Goal: Information Seeking & Learning: Learn about a topic

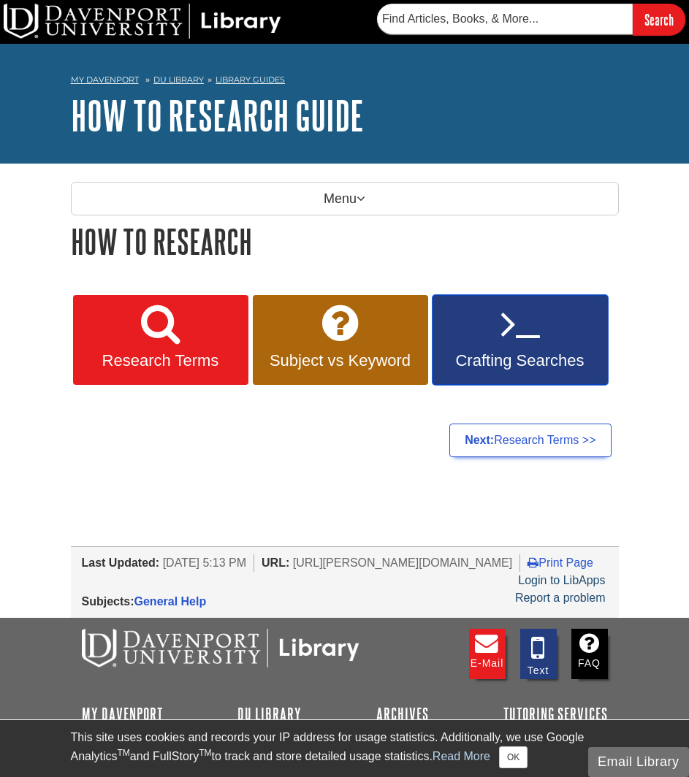
click at [524, 334] on icon at bounding box center [519, 323] width 39 height 42
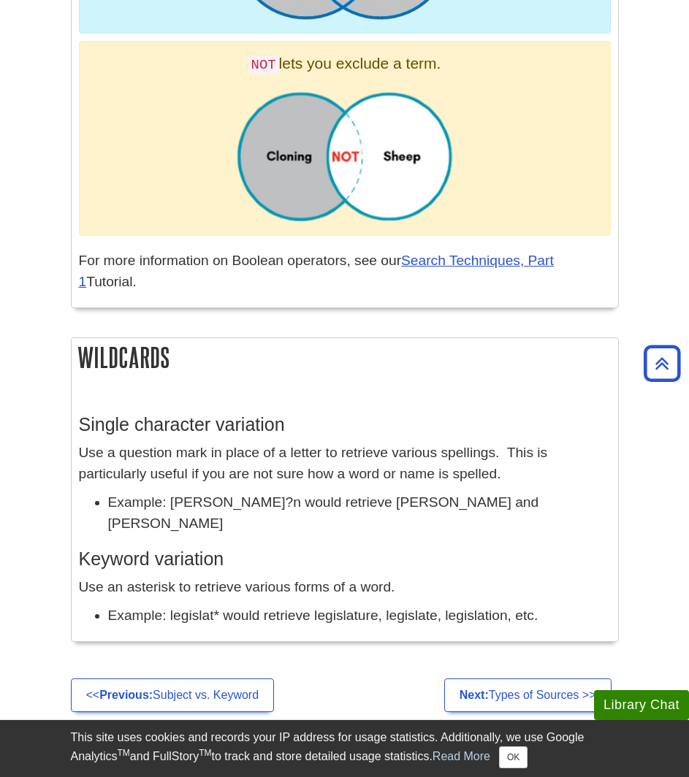
scroll to position [1480, 0]
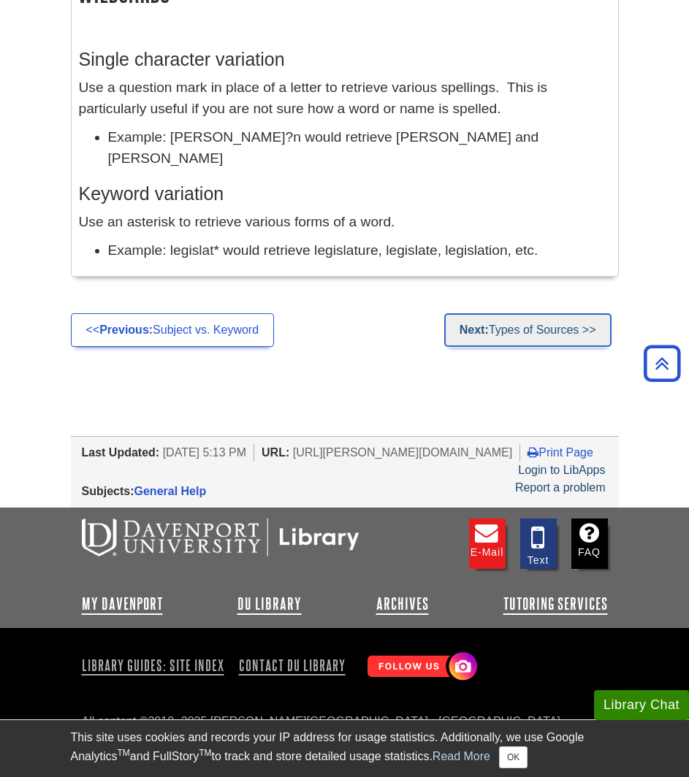
click at [470, 330] on strong "Next:" at bounding box center [473, 329] width 29 height 12
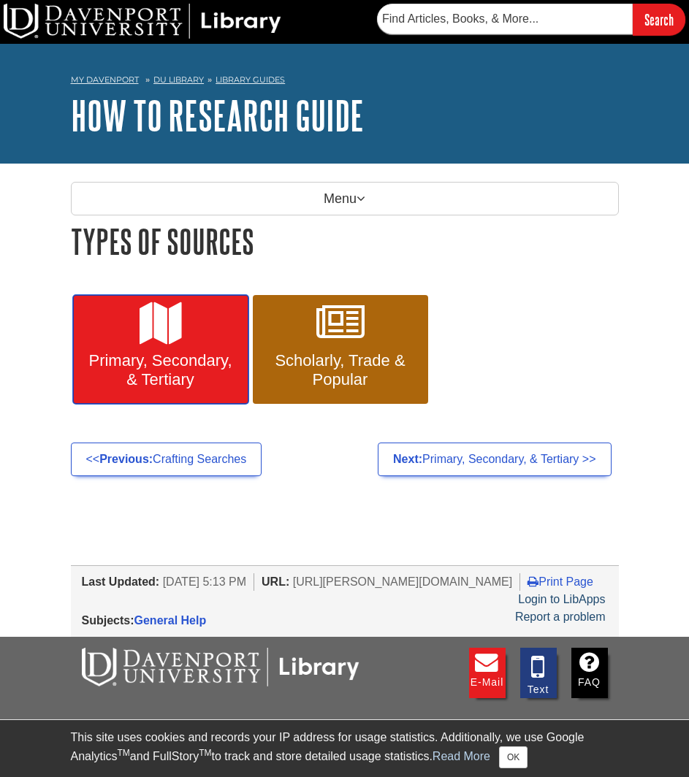
click at [190, 345] on link "Primary, Secondary, & Tertiary" at bounding box center [160, 350] width 175 height 110
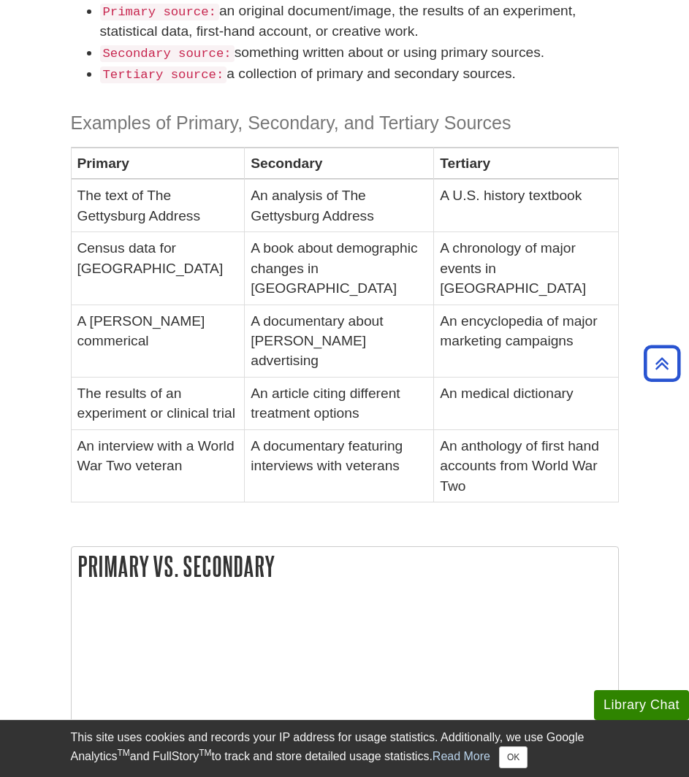
scroll to position [803, 0]
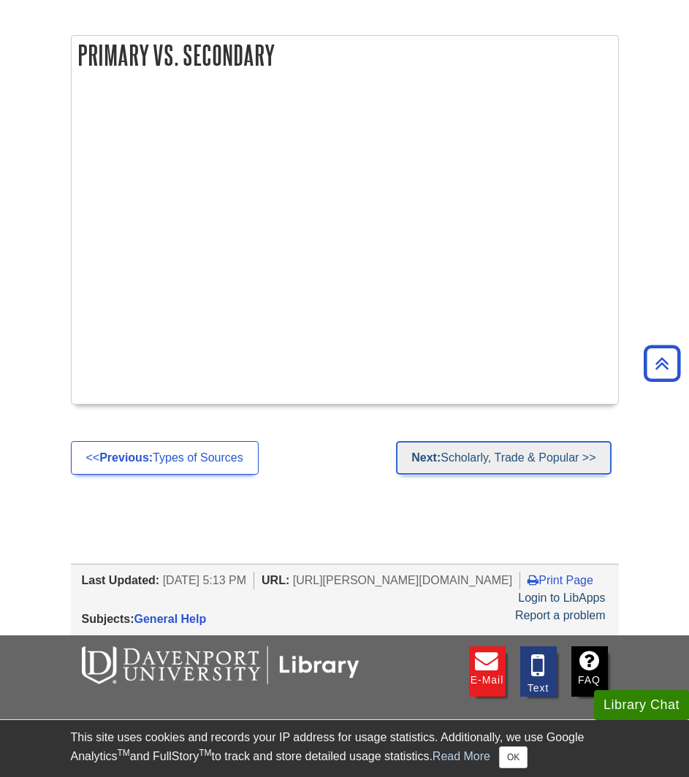
click at [488, 441] on link "Next: Scholarly, Trade & Popular >>" at bounding box center [503, 458] width 215 height 34
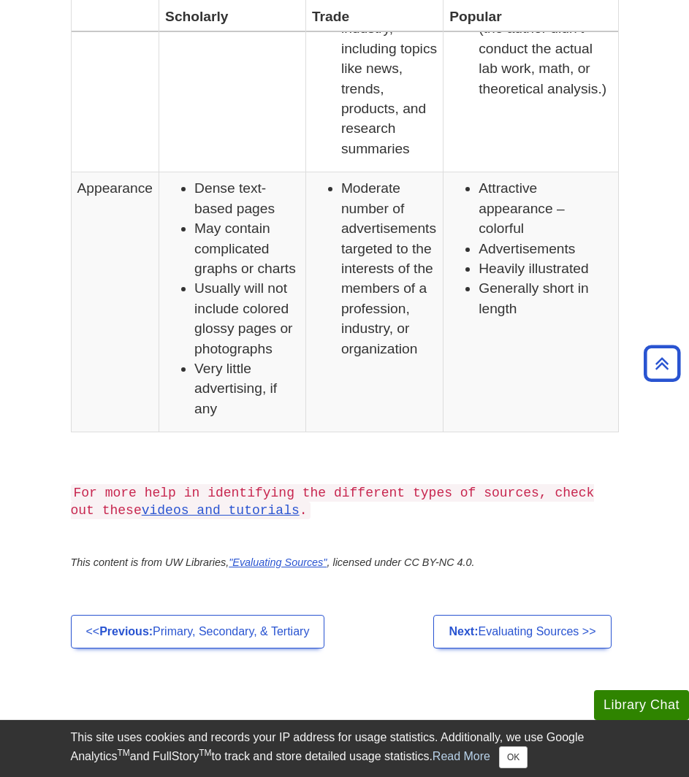
scroll to position [1460, 0]
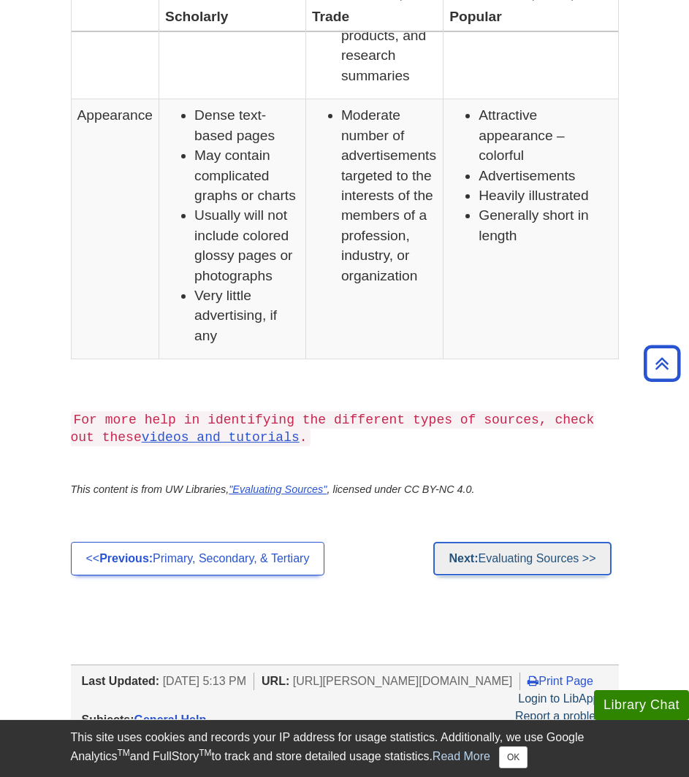
click at [524, 558] on link "Next: Evaluating Sources >>" at bounding box center [521, 559] width 177 height 34
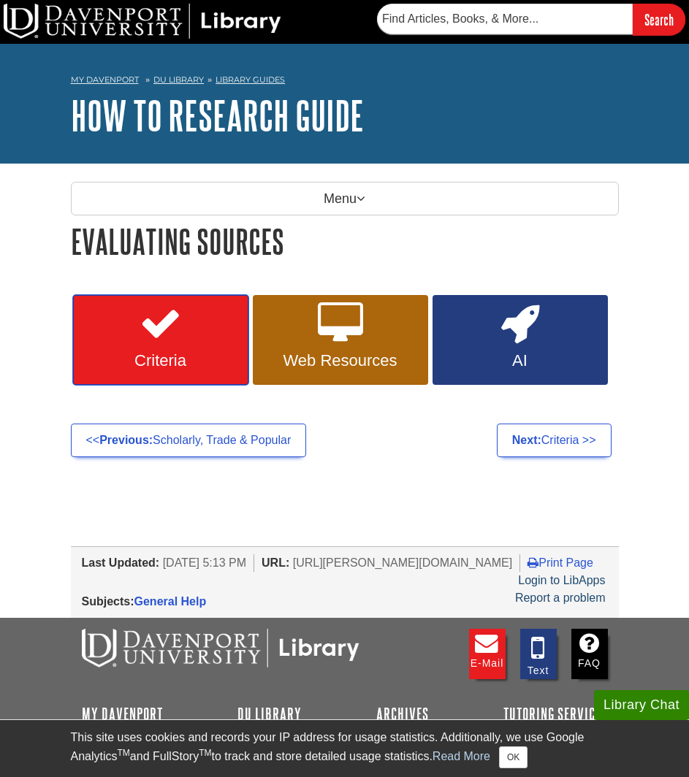
click at [166, 339] on icon at bounding box center [160, 323] width 42 height 42
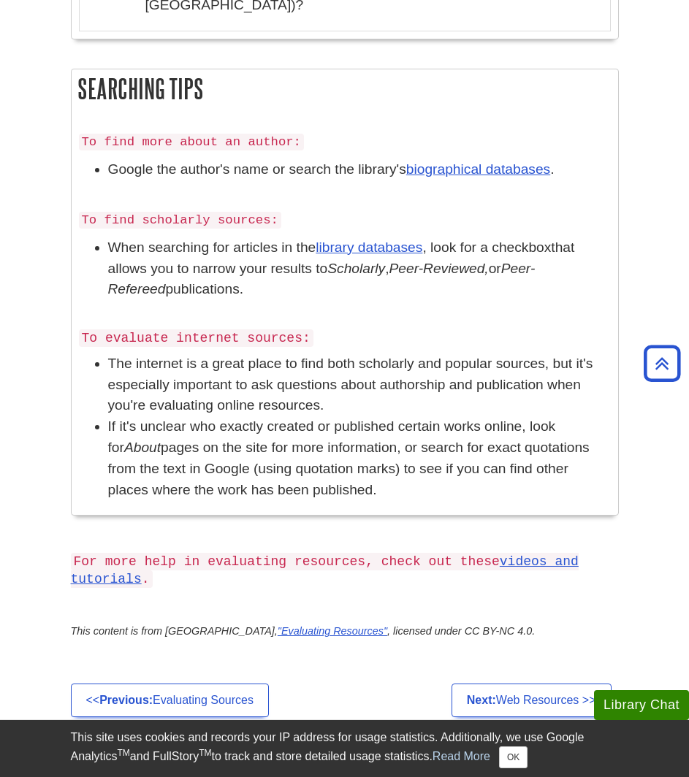
scroll to position [1095, 0]
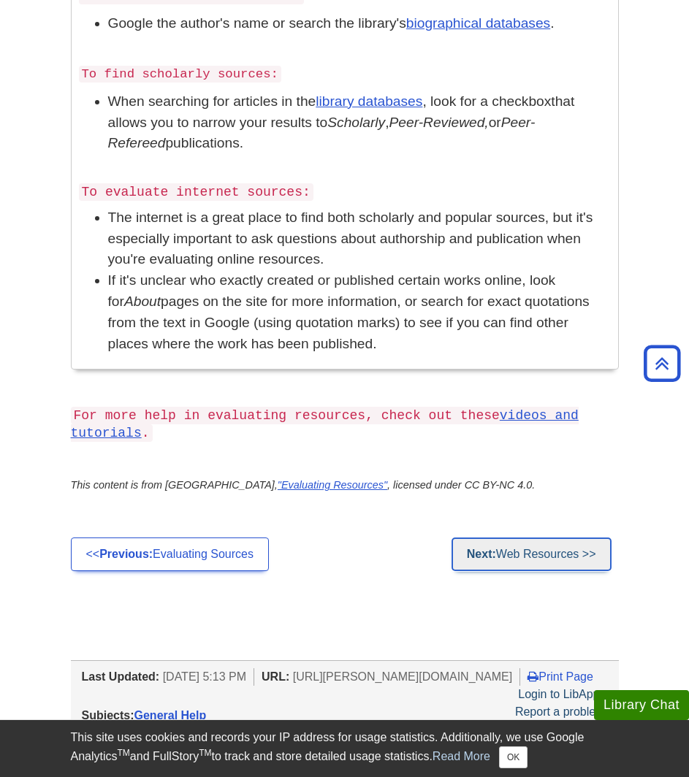
click at [512, 556] on link "Next: Web Resources >>" at bounding box center [531, 554] width 160 height 34
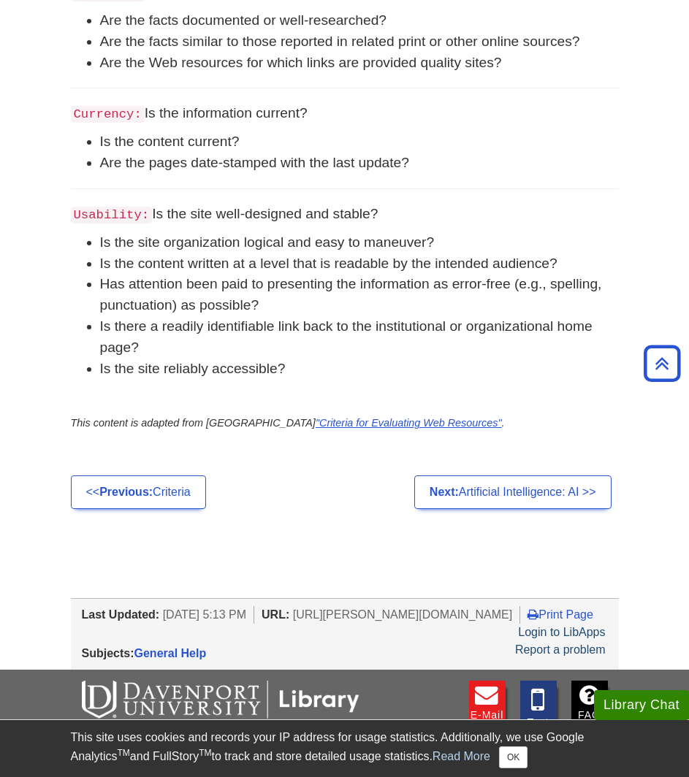
scroll to position [949, 0]
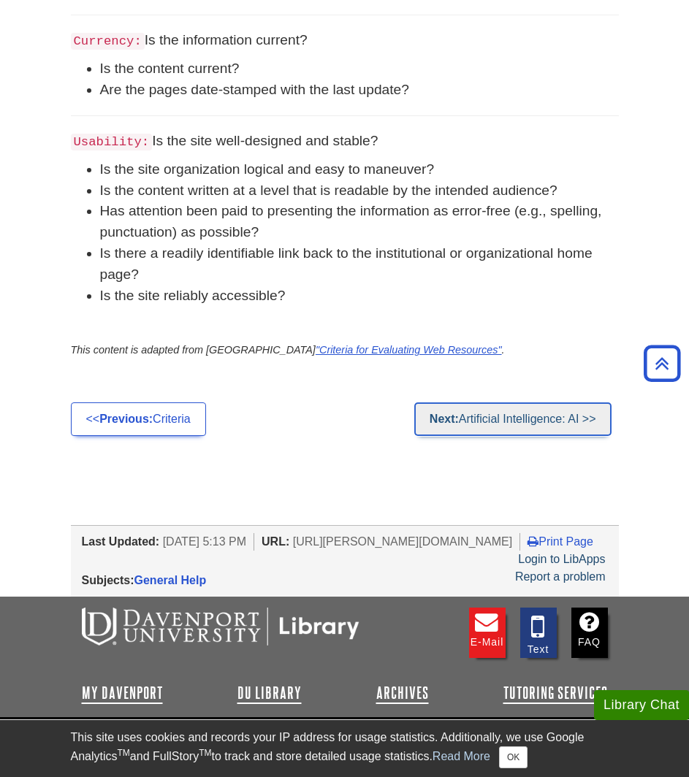
click at [523, 424] on link "Next: Artificial Intelligence: AI >>" at bounding box center [512, 419] width 197 height 34
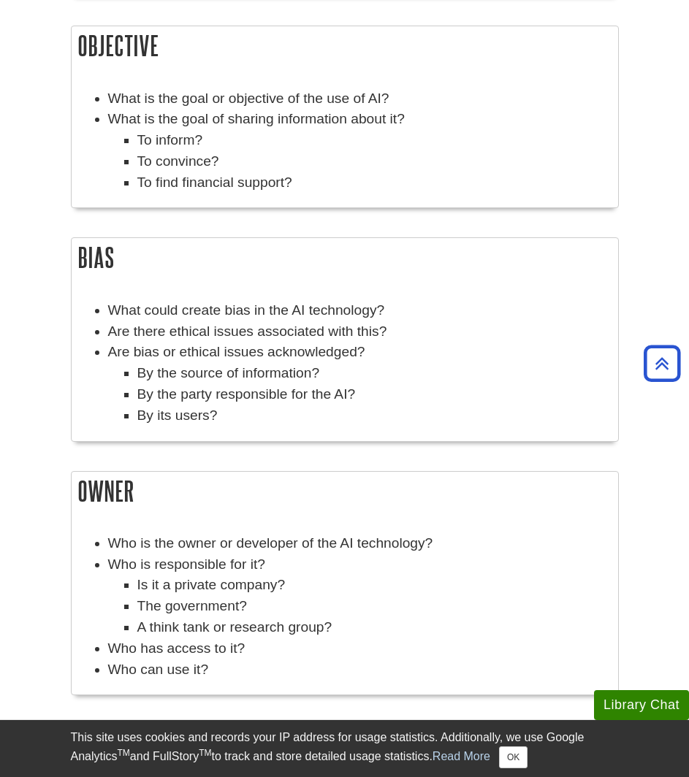
scroll to position [1387, 0]
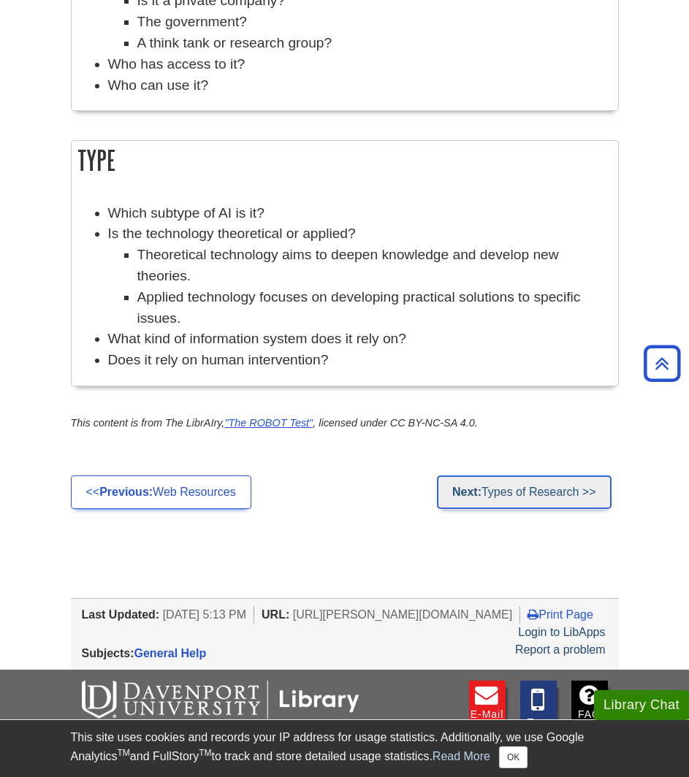
click at [512, 499] on link "Next: Types of Research >>" at bounding box center [524, 492] width 175 height 34
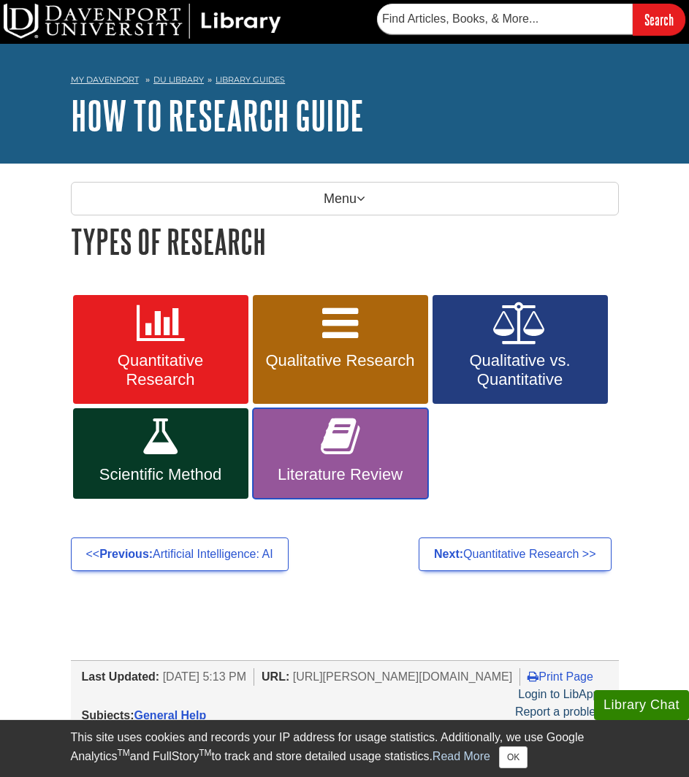
click at [360, 462] on link "Literature Review" at bounding box center [340, 453] width 175 height 91
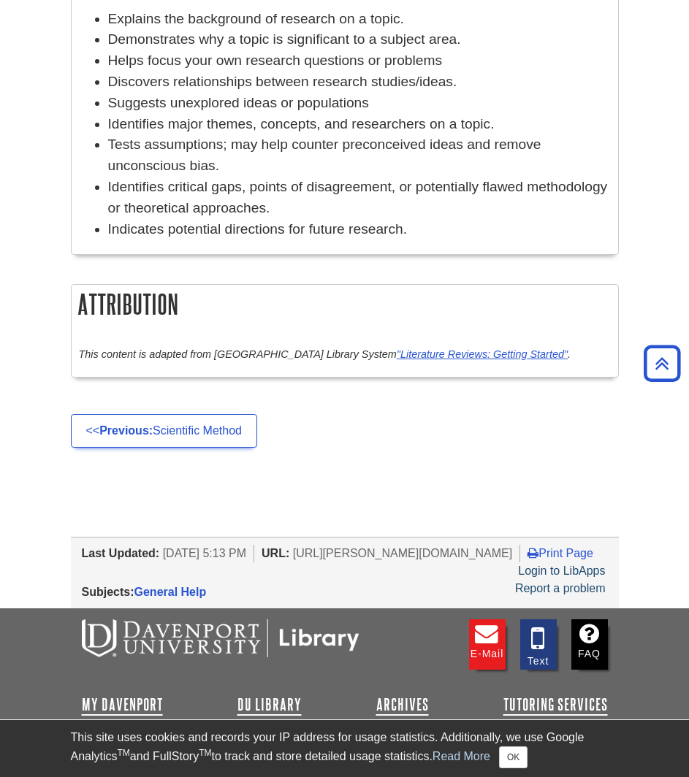
scroll to position [949, 0]
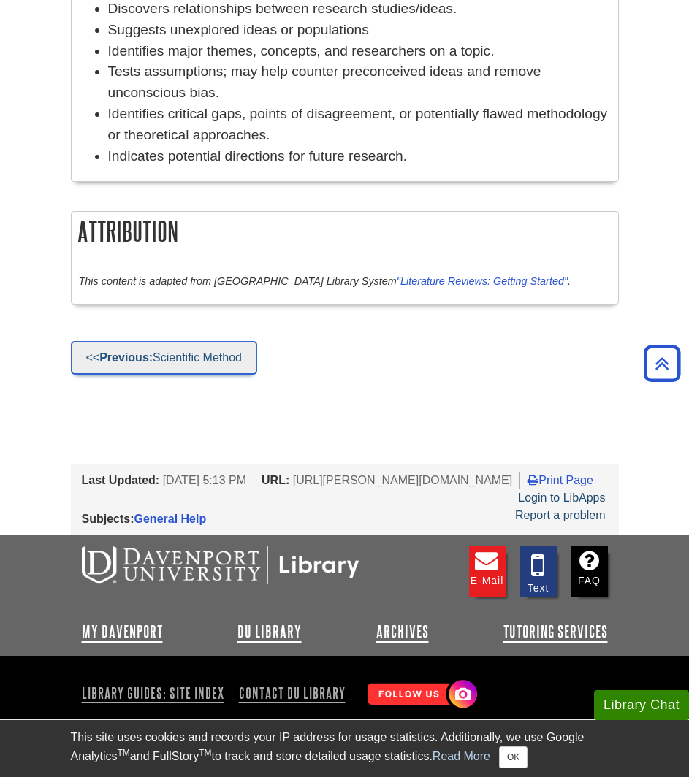
click at [204, 362] on link "<< Previous: Scientific Method" at bounding box center [164, 358] width 186 height 34
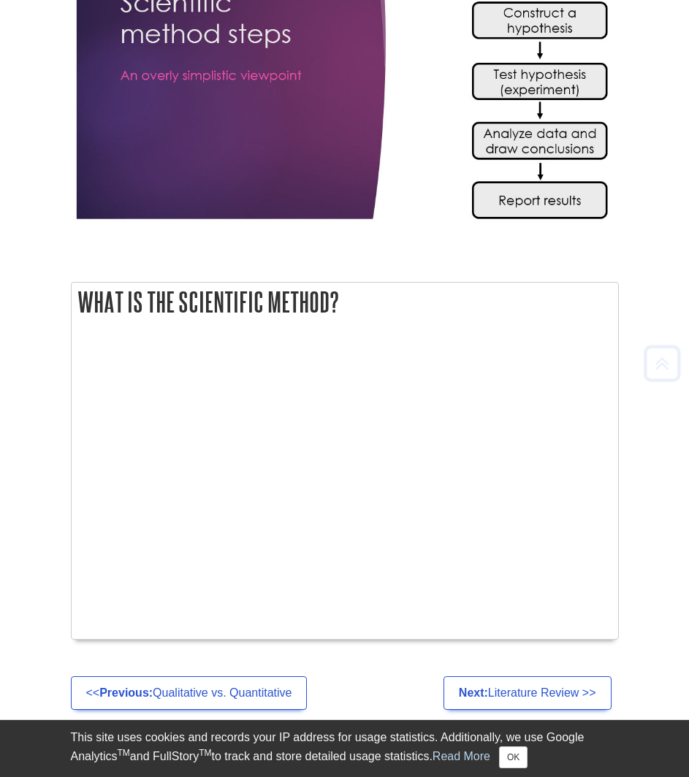
scroll to position [797, 0]
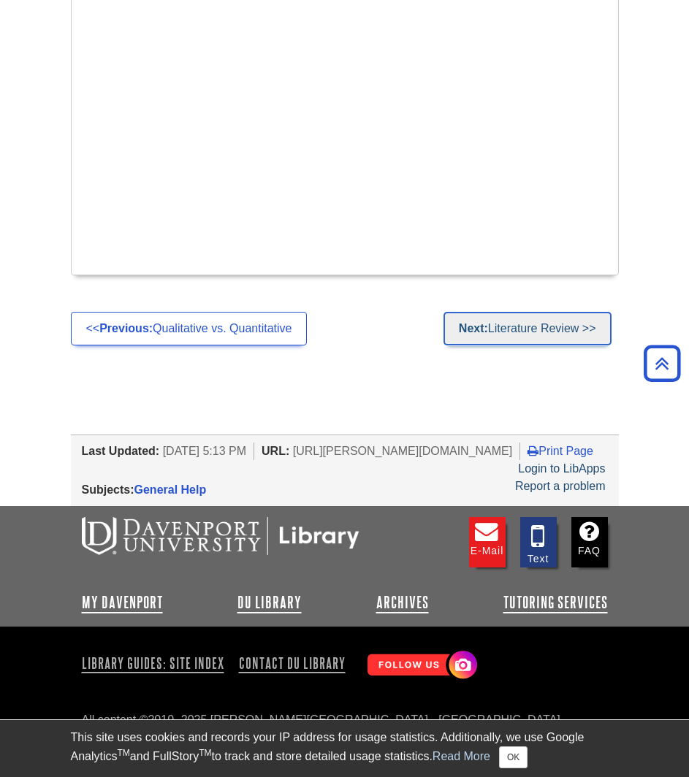
click at [526, 323] on link "Next: Literature Review >>" at bounding box center [527, 329] width 168 height 34
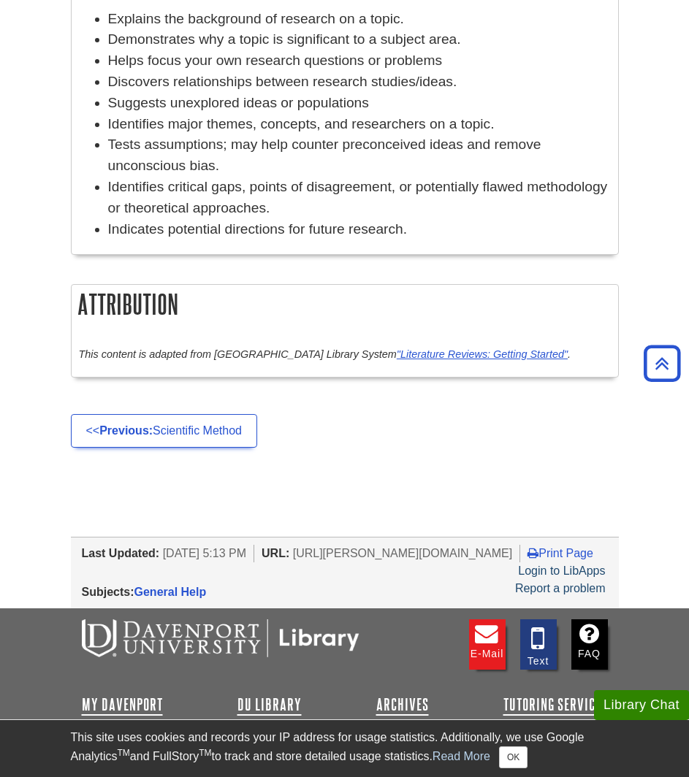
scroll to position [949, 0]
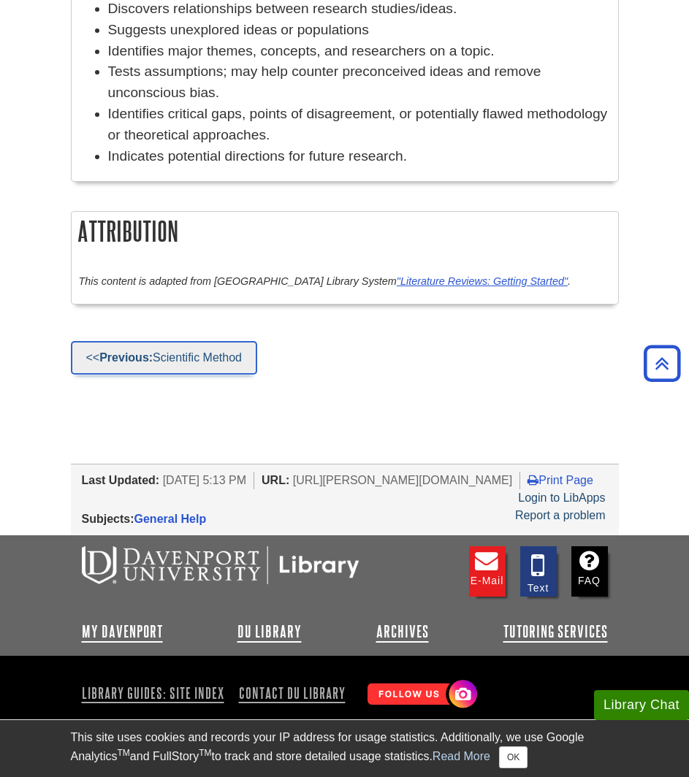
click at [229, 353] on link "<< Previous: Scientific Method" at bounding box center [164, 358] width 186 height 34
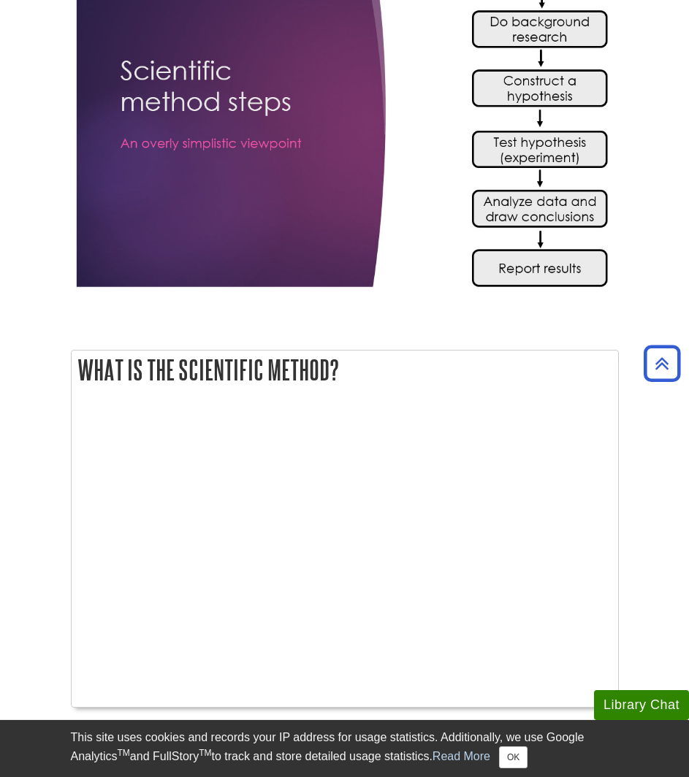
scroll to position [798, 0]
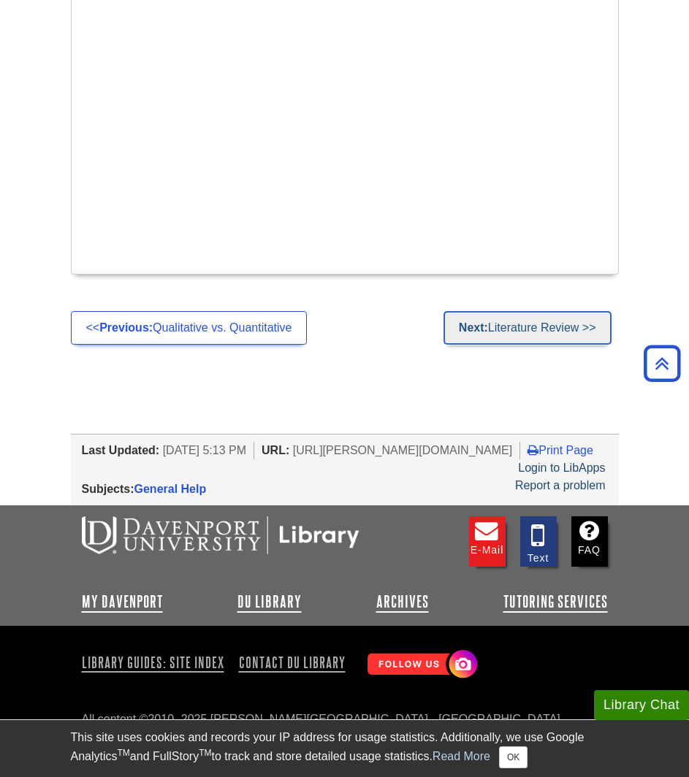
click at [480, 329] on strong "Next:" at bounding box center [473, 327] width 29 height 12
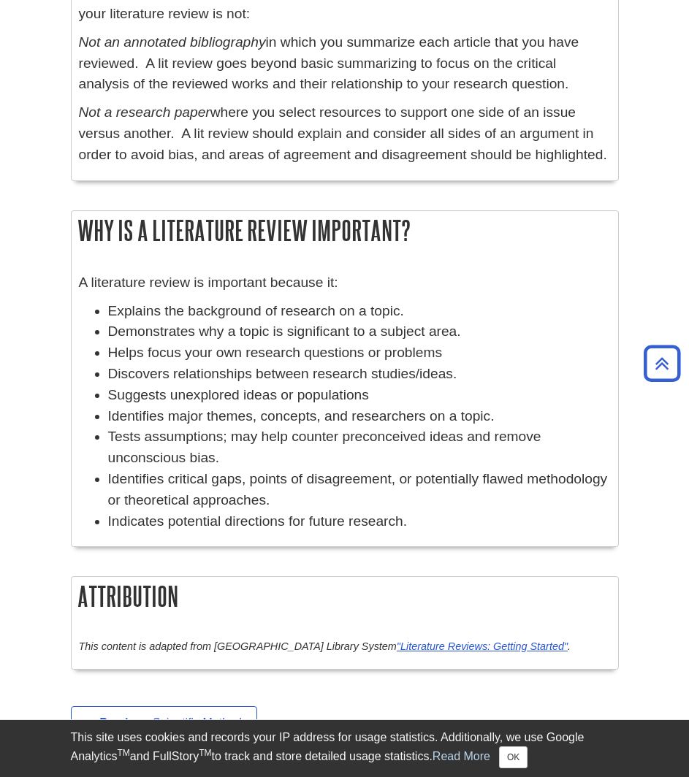
scroll to position [979, 0]
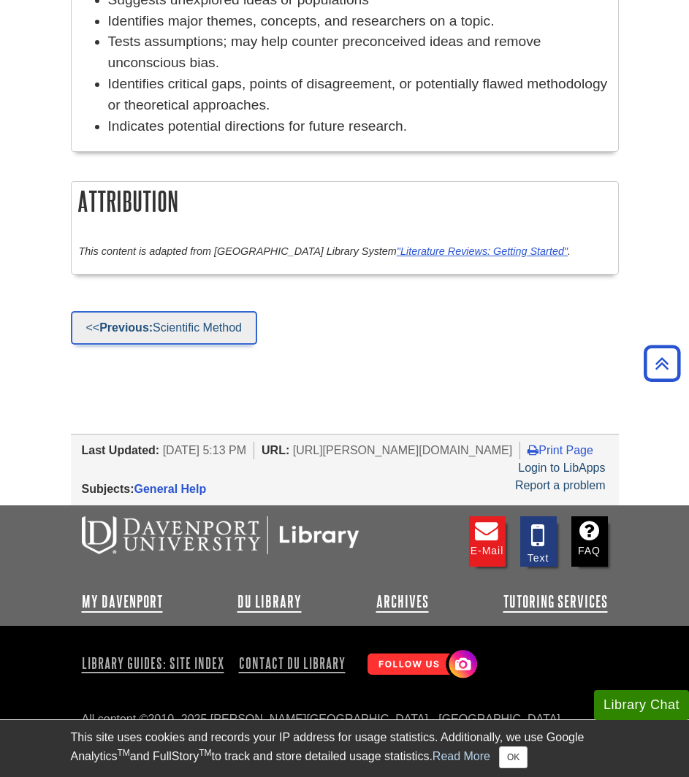
click at [157, 317] on link "<< Previous: Scientific Method" at bounding box center [164, 328] width 186 height 34
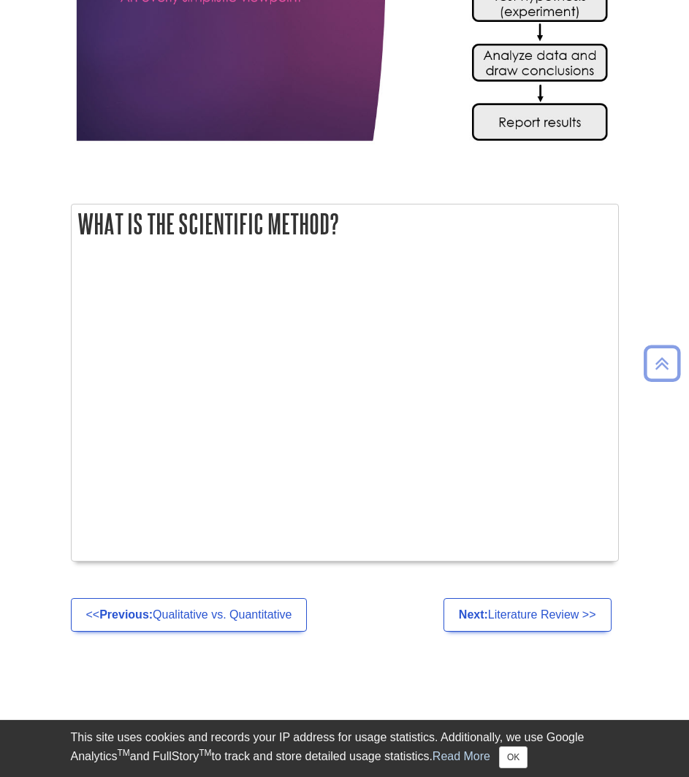
scroll to position [798, 0]
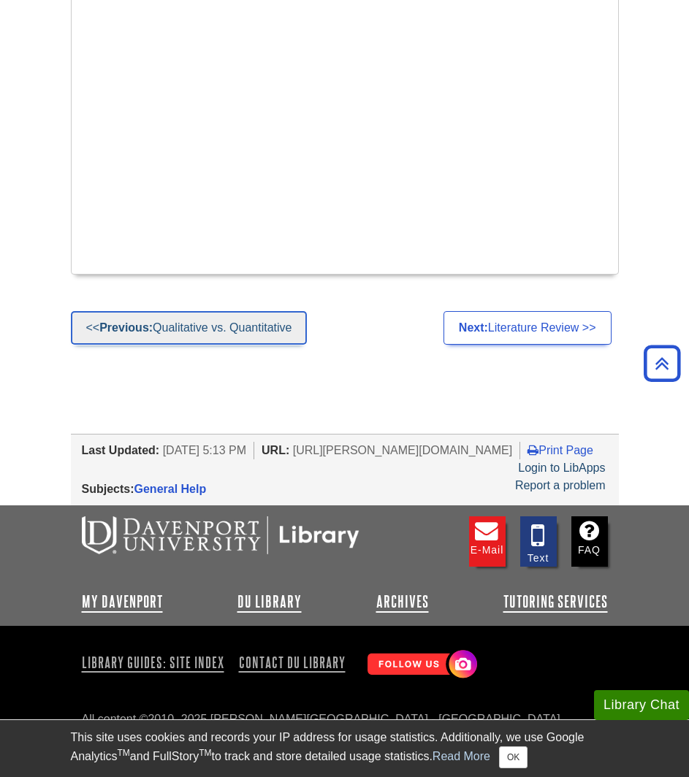
click at [207, 331] on link "<< Previous: Qualitative vs. Quantitative" at bounding box center [189, 328] width 237 height 34
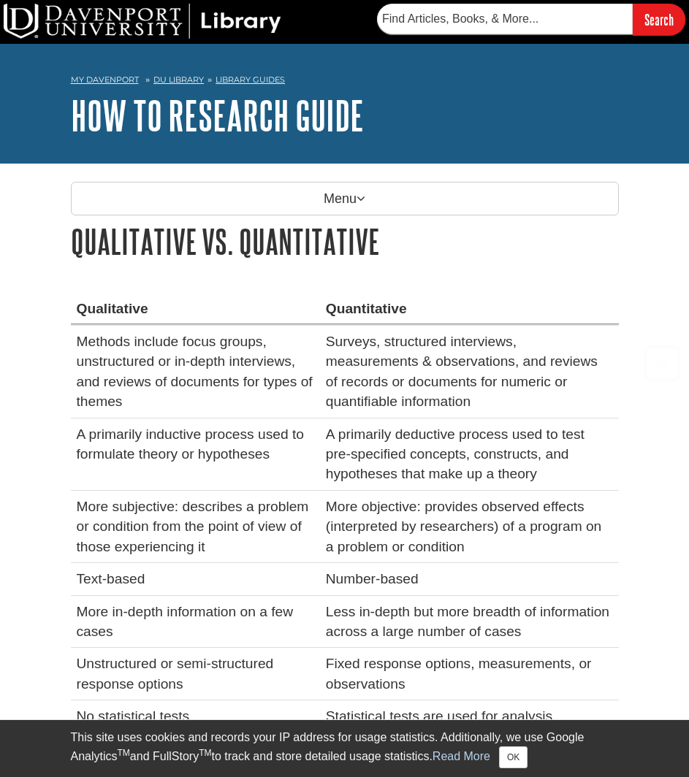
scroll to position [511, 0]
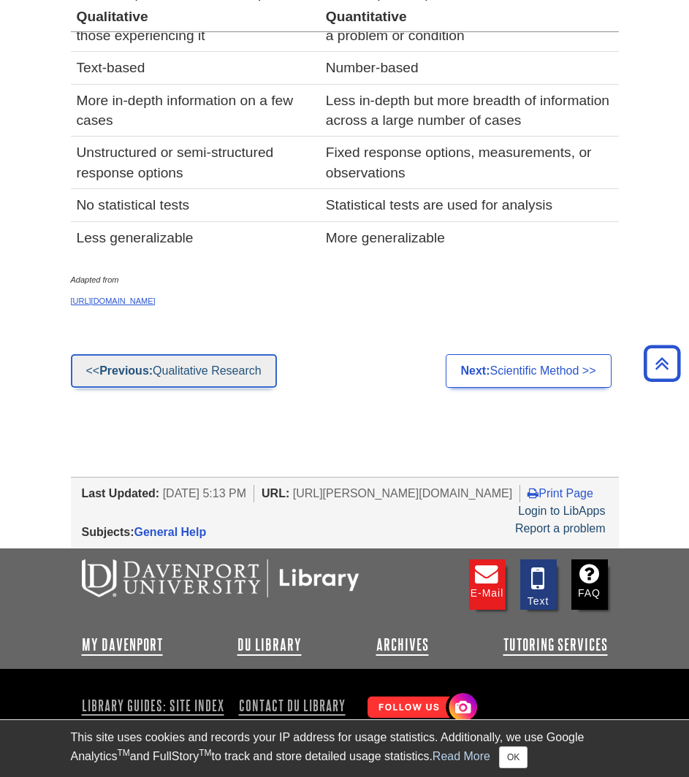
click at [210, 369] on link "<< Previous: Qualitative Research" at bounding box center [174, 371] width 206 height 34
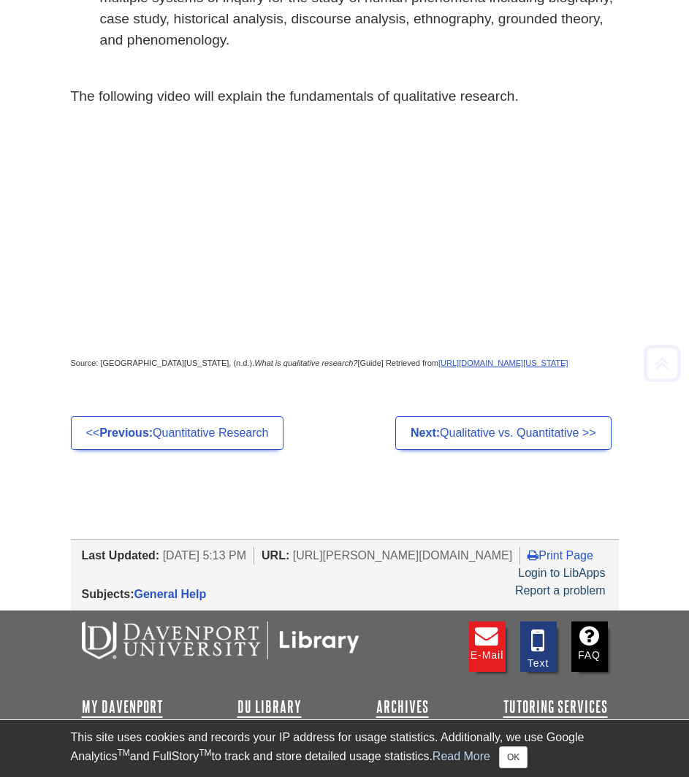
scroll to position [511, 0]
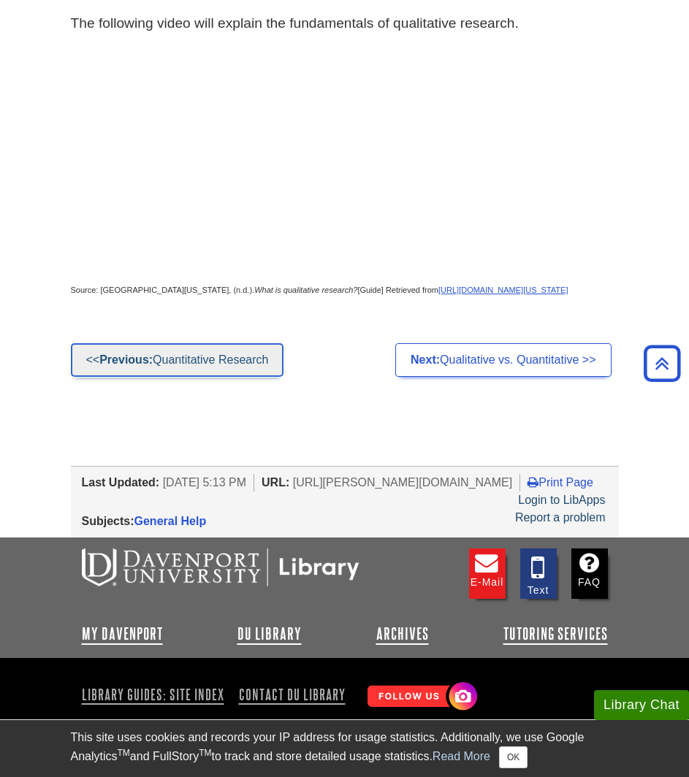
click at [221, 377] on link "<< Previous: Quantitative Research" at bounding box center [177, 360] width 213 height 34
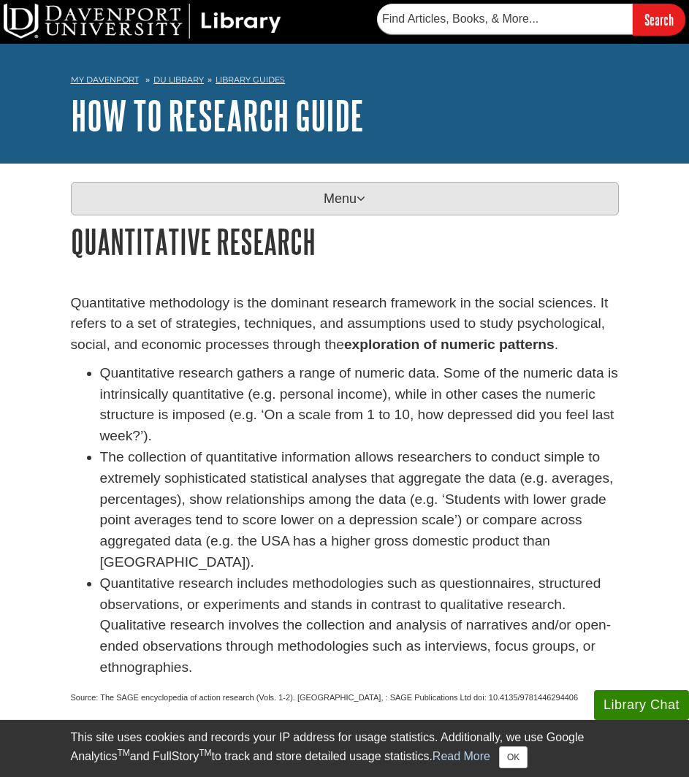
click at [313, 203] on p "Menu" at bounding box center [345, 199] width 548 height 34
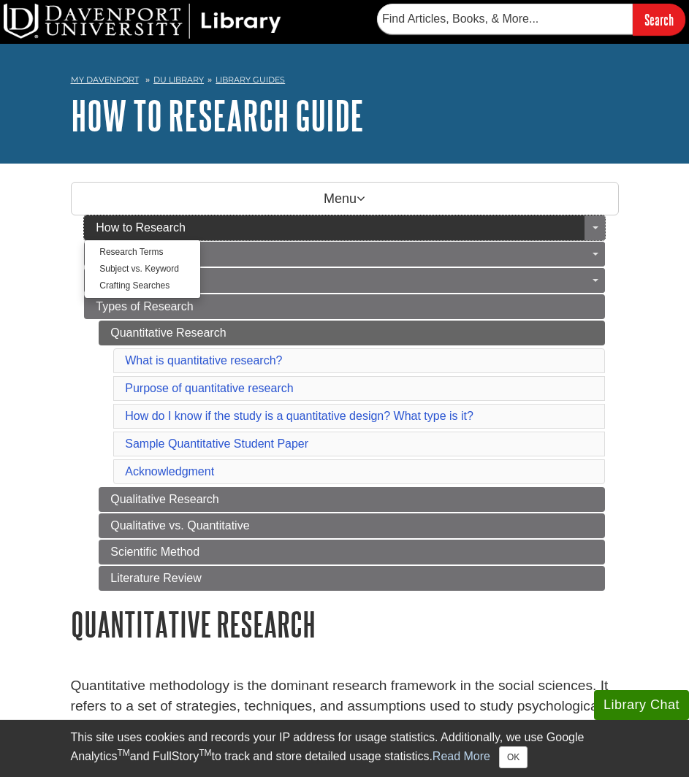
click at [164, 224] on span "How to Research" at bounding box center [141, 227] width 90 height 12
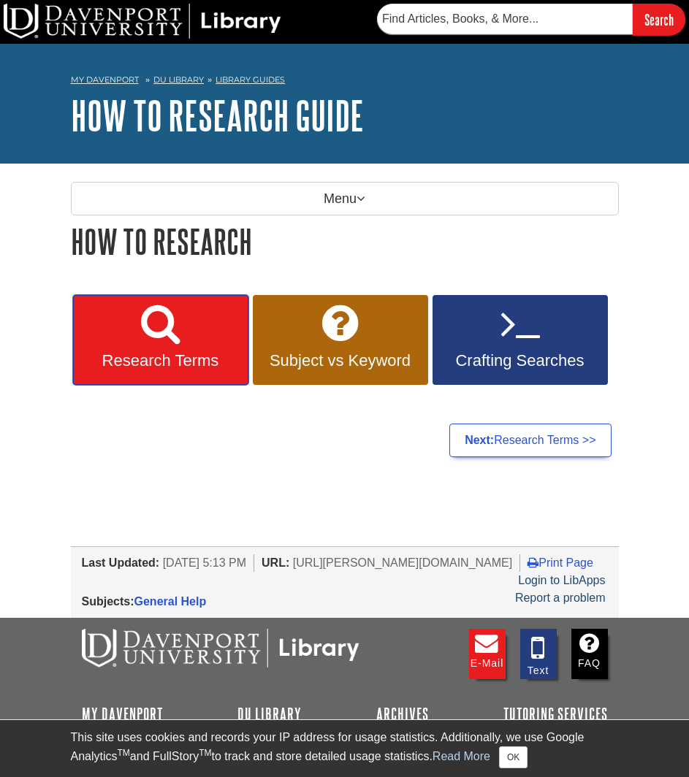
click at [144, 335] on icon at bounding box center [160, 323] width 39 height 42
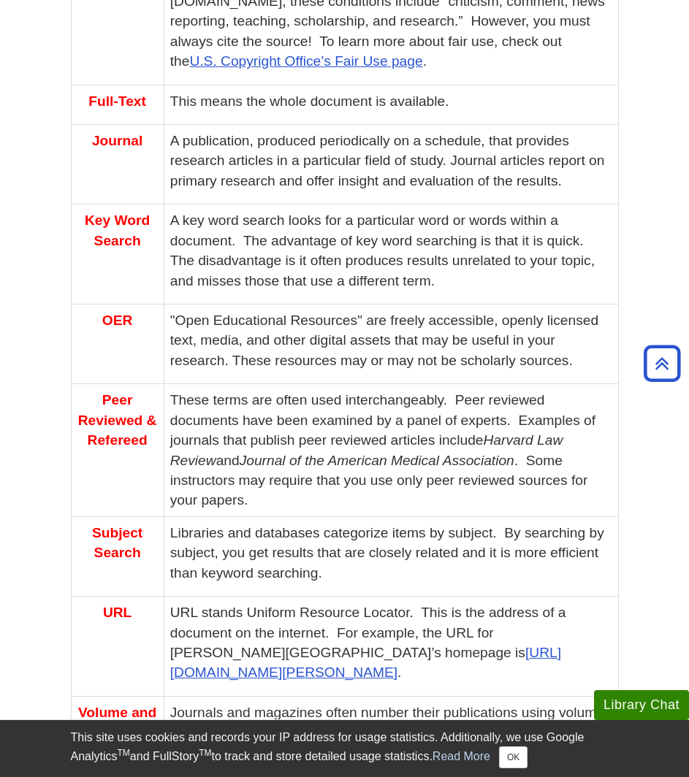
scroll to position [1241, 0]
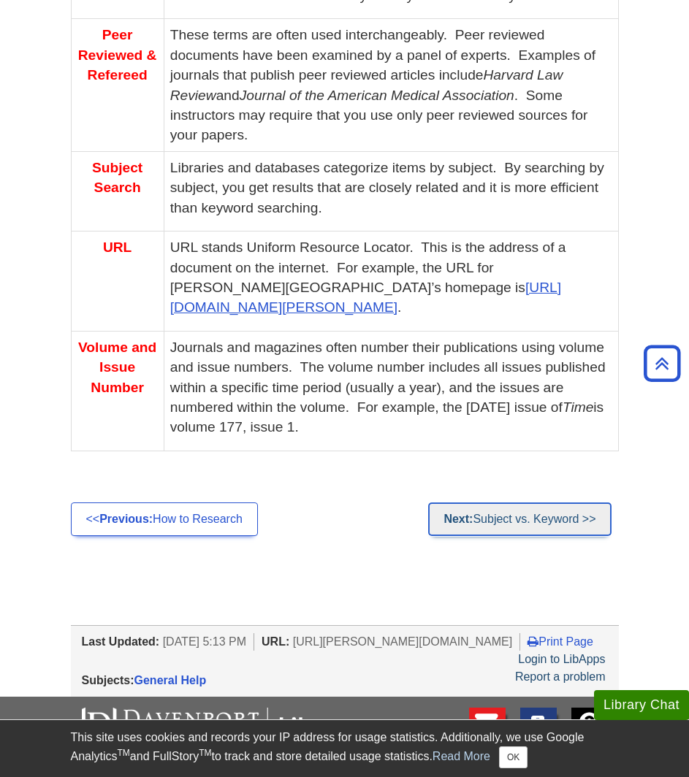
click at [534, 502] on link "Next: Subject vs. Keyword >>" at bounding box center [519, 519] width 183 height 34
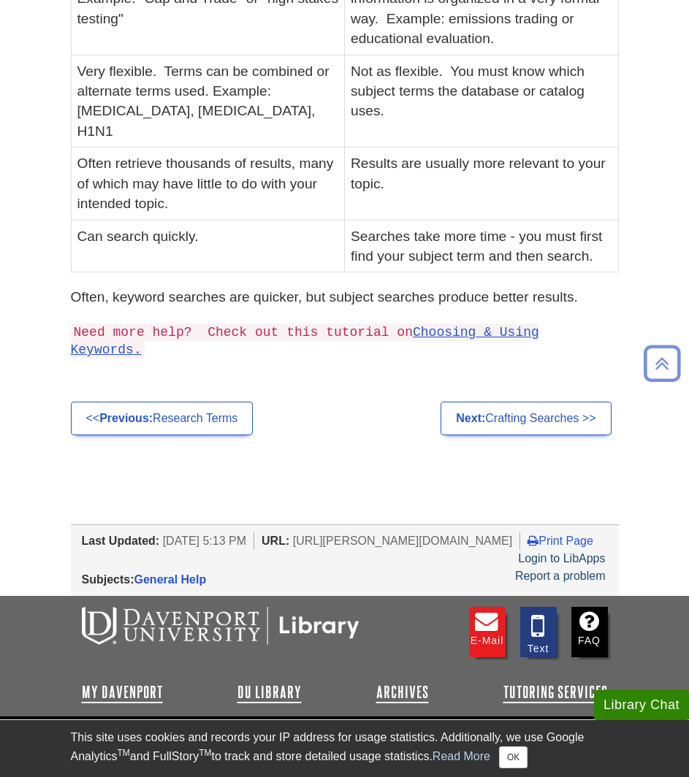
scroll to position [563, 0]
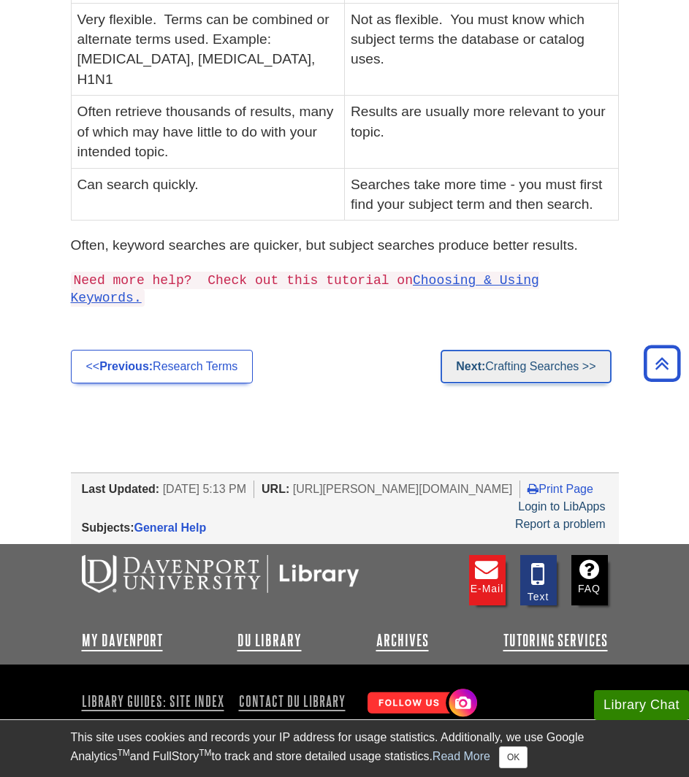
click at [532, 350] on link "Next: Crafting Searches >>" at bounding box center [525, 367] width 170 height 34
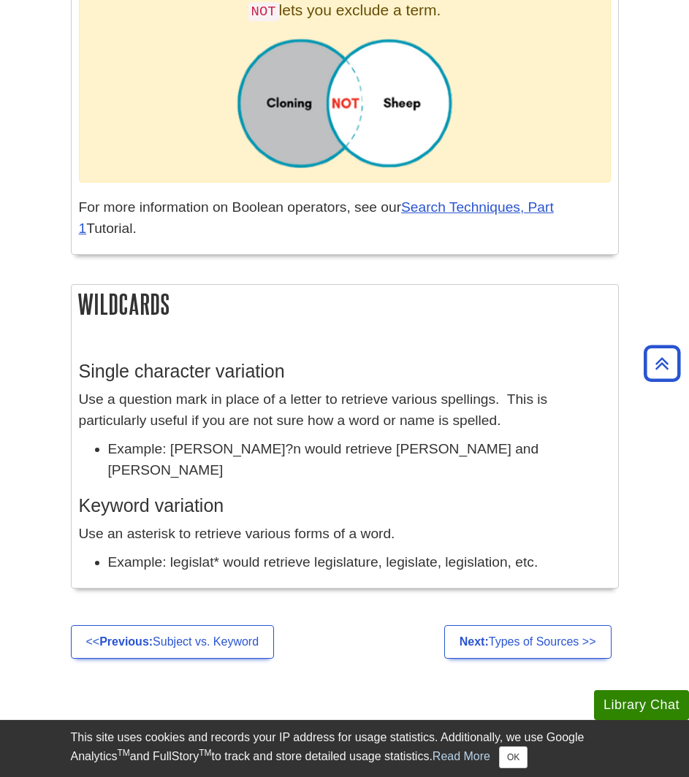
scroll to position [1241, 0]
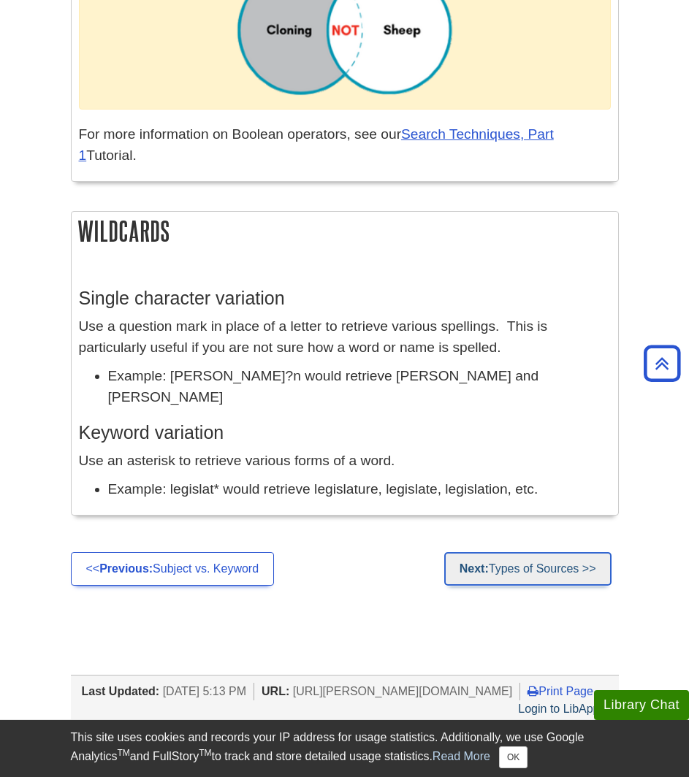
click at [536, 571] on link "Next: Types of Sources >>" at bounding box center [527, 569] width 167 height 34
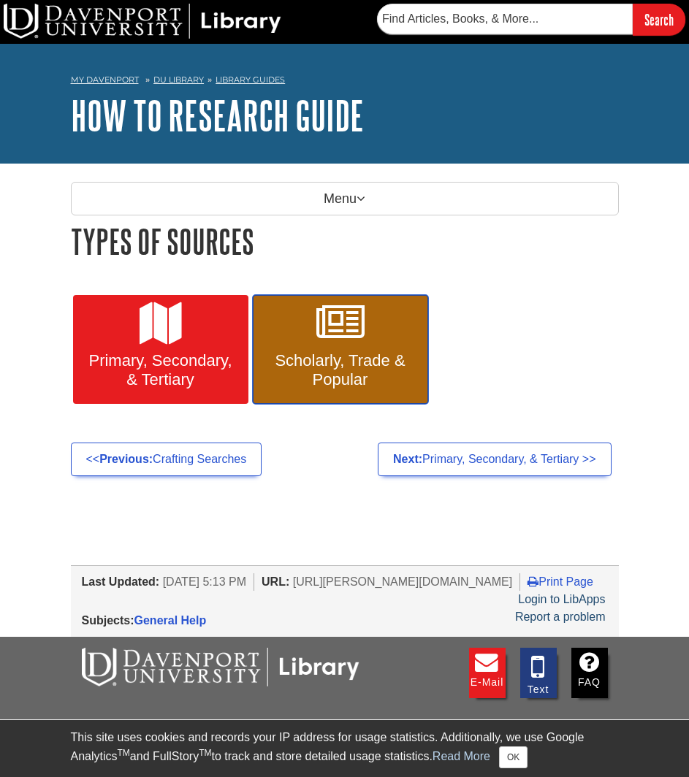
click at [301, 360] on span "Scholarly, Trade & Popular" at bounding box center [340, 370] width 153 height 38
